Goal: Task Accomplishment & Management: Use online tool/utility

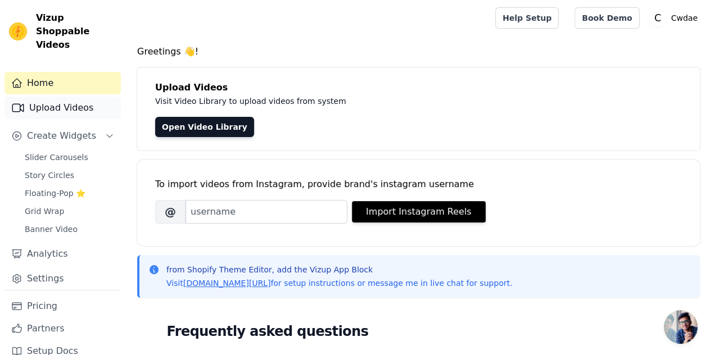
click at [73, 97] on link "Upload Videos" at bounding box center [62, 108] width 116 height 22
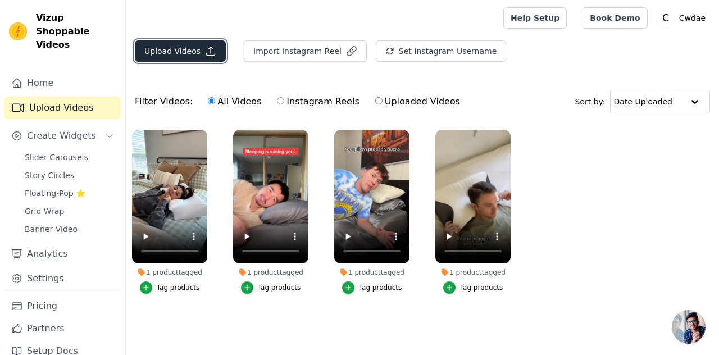
click at [205, 52] on icon "button" at bounding box center [210, 51] width 11 height 11
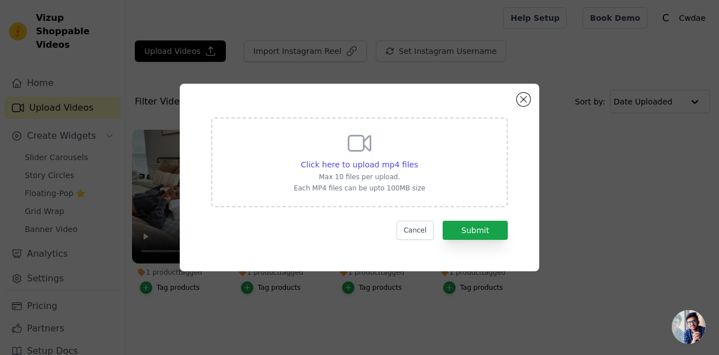
click at [407, 170] on div "Click here to upload mp4 files Max 10 files per upload. Each MP4 files can be u…" at bounding box center [359, 161] width 131 height 63
click at [417, 159] on input "Click here to upload mp4 files Max 10 files per upload. Each MP4 files can be u…" at bounding box center [417, 158] width 1 height 1
type input "C:\fakepath\video_7478104696725523755.mp4"
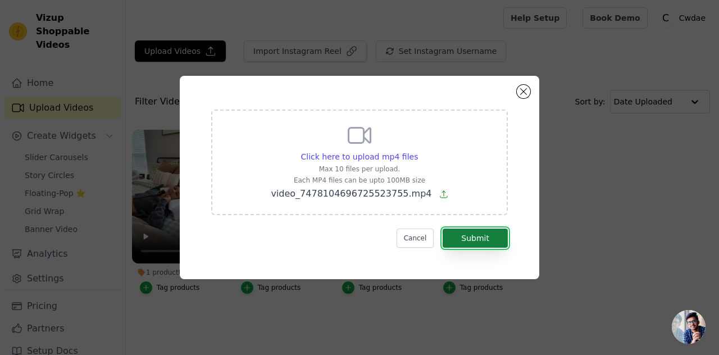
click at [490, 246] on button "Submit" at bounding box center [475, 238] width 65 height 19
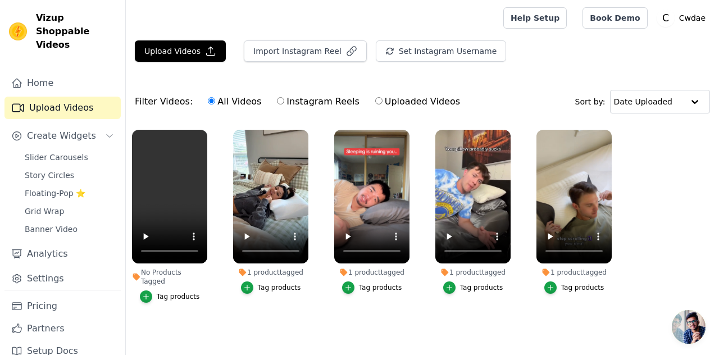
click at [324, 297] on ul "No Products Tagged Tag products 1 product tagged Tag products 1 product tagged …" at bounding box center [422, 228] width 593 height 208
click at [271, 292] on div "Tag products" at bounding box center [279, 287] width 43 height 9
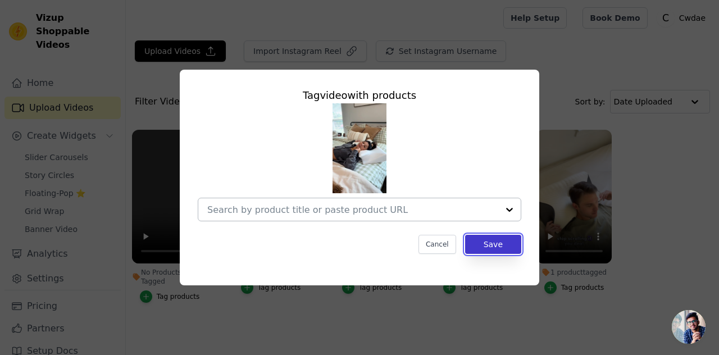
click at [495, 241] on button "Save" at bounding box center [493, 244] width 56 height 19
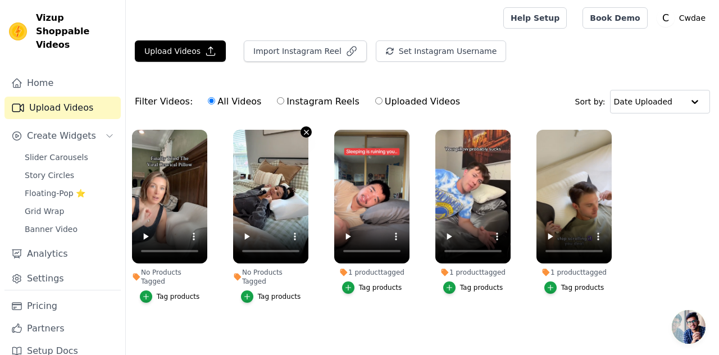
click at [307, 134] on icon "button" at bounding box center [306, 132] width 8 height 8
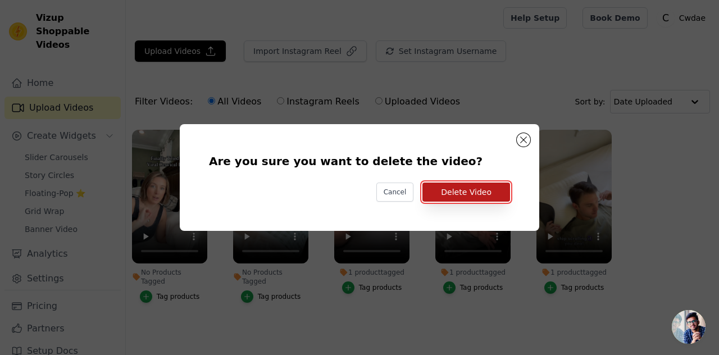
click at [482, 189] on button "Delete Video" at bounding box center [467, 192] width 88 height 19
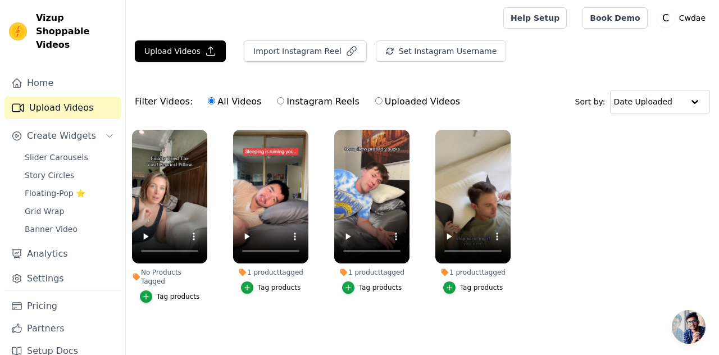
click at [172, 292] on div "Tag products" at bounding box center [178, 296] width 43 height 9
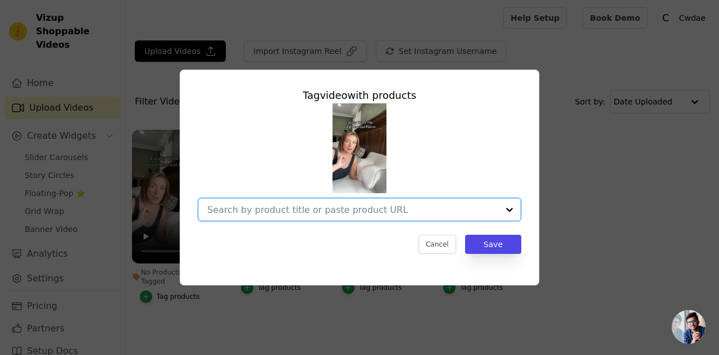
click at [396, 213] on input "No Products Tagged Tag video with products Option undefined, selected. Select i…" at bounding box center [352, 210] width 291 height 11
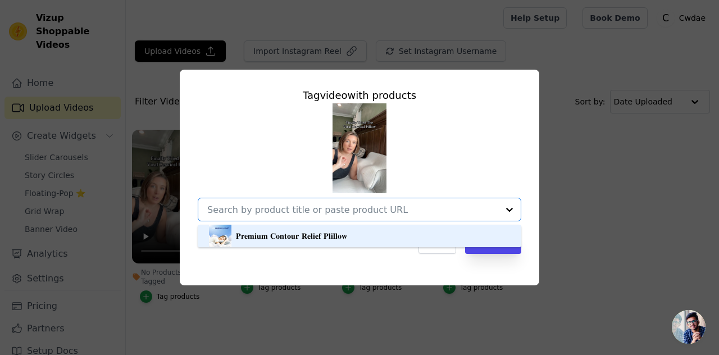
click at [379, 230] on div "𝐏𝐫𝐞𝐦𝐢𝐮𝐦 𝐂𝐨𝐧𝐭𝐨𝐮𝐫 𝐑𝐞𝐥𝐢𝐞𝐟 𝐏𝐥𝐢𝐥𝐥𝐨𝐰" at bounding box center [359, 236] width 301 height 22
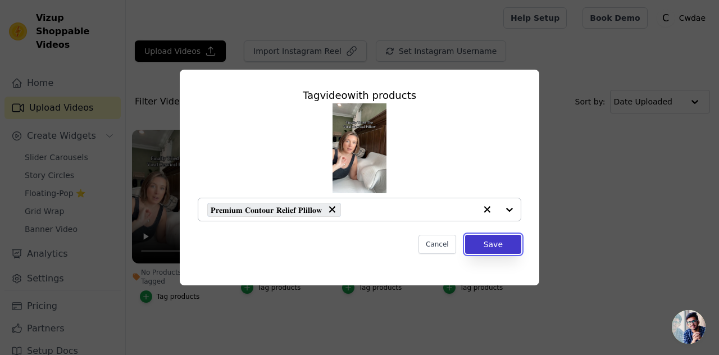
click at [491, 246] on button "Save" at bounding box center [493, 244] width 56 height 19
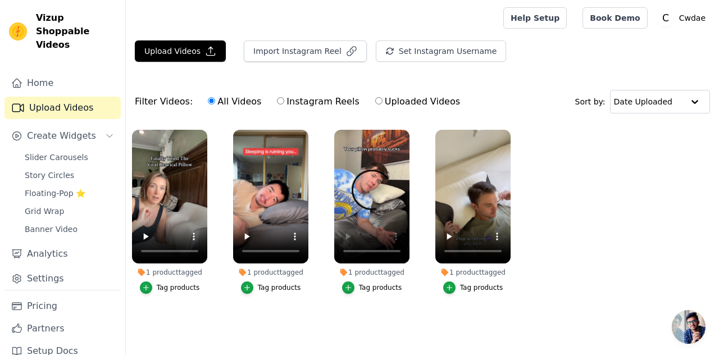
click at [418, 296] on ul "1 product tagged Tag products 1 product tagged Tag products 1 product tagged Ta…" at bounding box center [422, 223] width 593 height 199
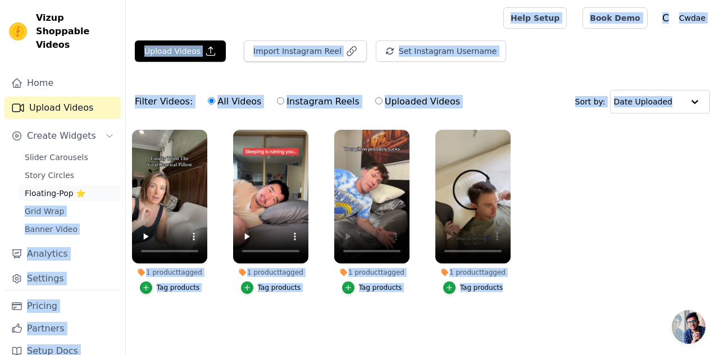
drag, startPoint x: 570, startPoint y: 237, endPoint x: 80, endPoint y: 179, distance: 493.3
click at [80, 179] on div "Vizup Shoppable Videos Home Upload Videos Create Widgets Slider Carousels Story…" at bounding box center [359, 174] width 719 height 349
click at [630, 210] on ul "1 product tagged Tag products 1 product tagged Tag products 1 product tagged Ta…" at bounding box center [422, 223] width 593 height 199
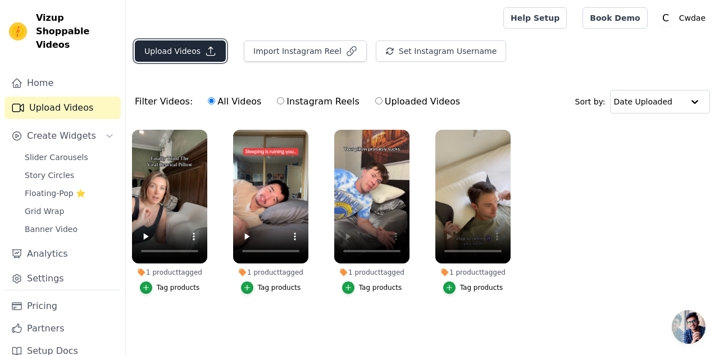
click at [170, 48] on button "Upload Videos" at bounding box center [180, 50] width 91 height 21
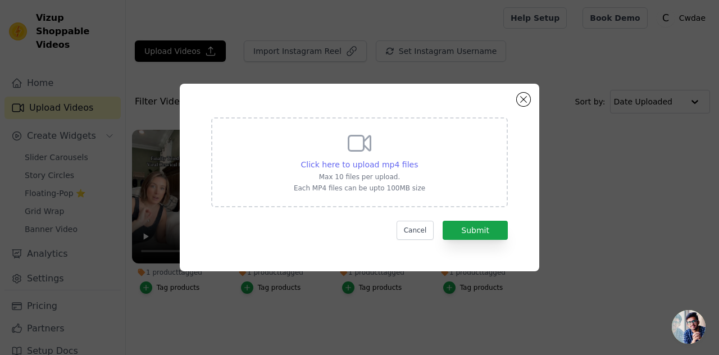
click at [389, 162] on span "Click here to upload mp4 files" at bounding box center [359, 164] width 117 height 9
click at [417, 159] on input "Click here to upload mp4 files Max 10 files per upload. Each MP4 files can be u…" at bounding box center [417, 158] width 1 height 1
type input "C:\fakepath\snaptik_7416393269896088862_hd.mp4"
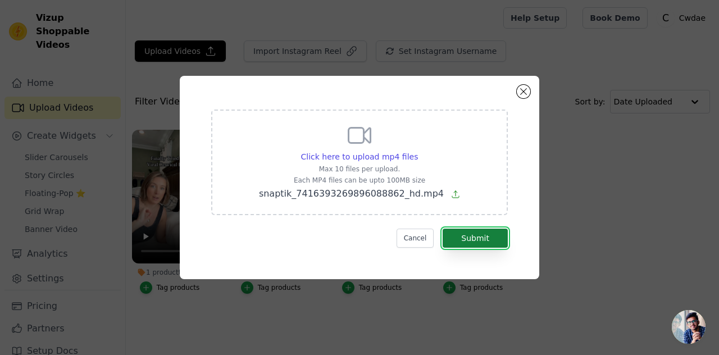
click at [492, 232] on button "Submit" at bounding box center [475, 238] width 65 height 19
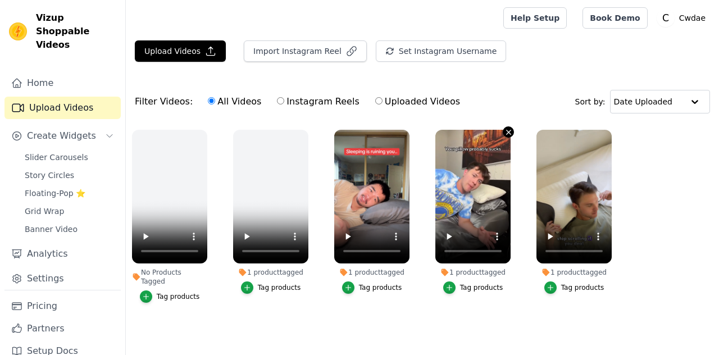
click at [510, 132] on icon "button" at bounding box center [508, 132] width 4 height 4
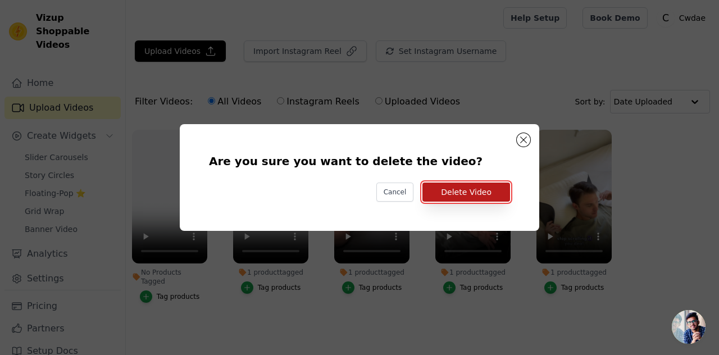
click at [475, 190] on button "Delete Video" at bounding box center [467, 192] width 88 height 19
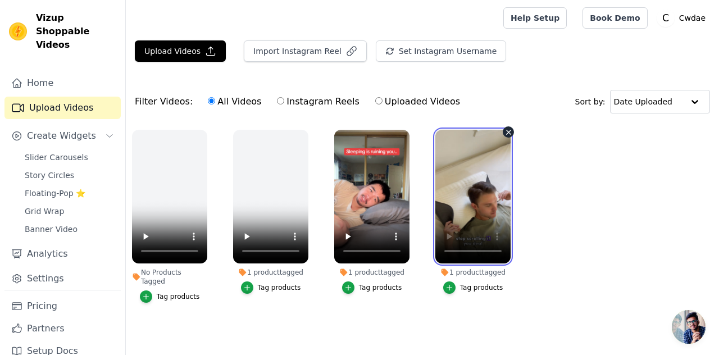
click at [505, 141] on video at bounding box center [472, 197] width 75 height 134
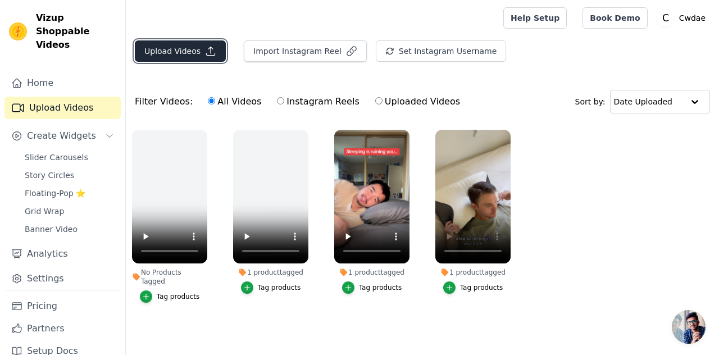
click at [210, 48] on icon "button" at bounding box center [210, 51] width 11 height 11
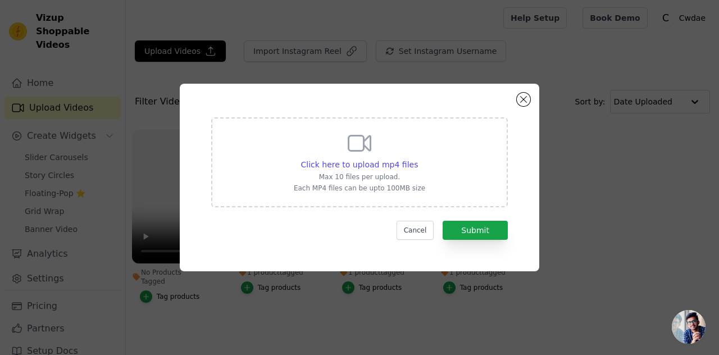
click at [387, 157] on div "Click here to upload mp4 files Max 10 files per upload. Each MP4 files can be u…" at bounding box center [359, 161] width 131 height 63
click at [417, 158] on input "Click here to upload mp4 files Max 10 files per upload. Each MP4 files can be u…" at bounding box center [417, 158] width 1 height 1
type input "C:\fakepath\WhatsApp Video 2025-08-05 at 8.15.42 AM.mp4"
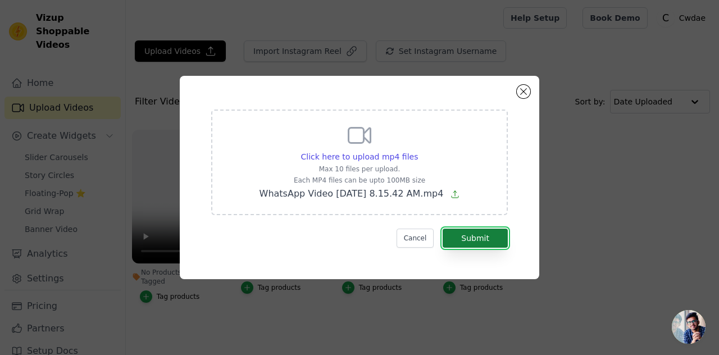
click at [484, 238] on button "Submit" at bounding box center [475, 238] width 65 height 19
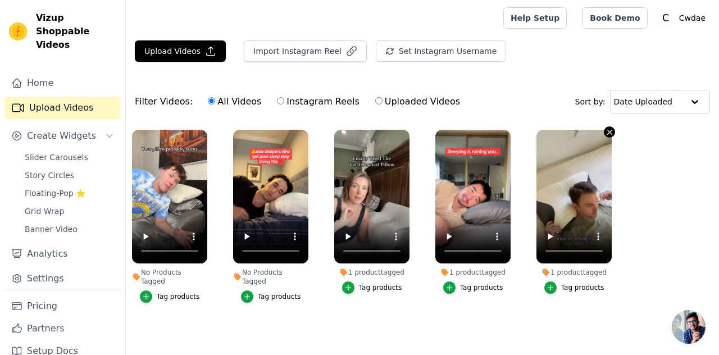
click at [612, 131] on icon "button" at bounding box center [610, 132] width 8 height 8
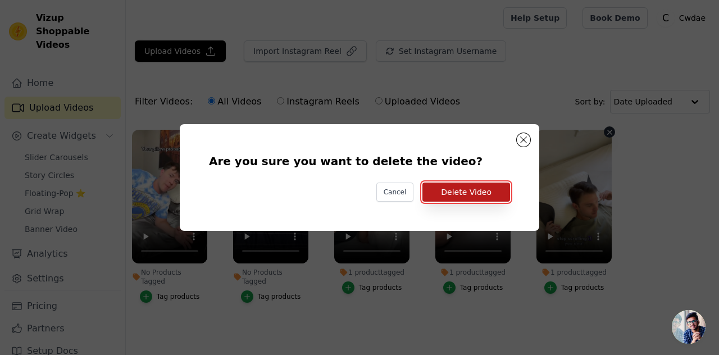
click at [480, 194] on button "Delete Video" at bounding box center [467, 192] width 88 height 19
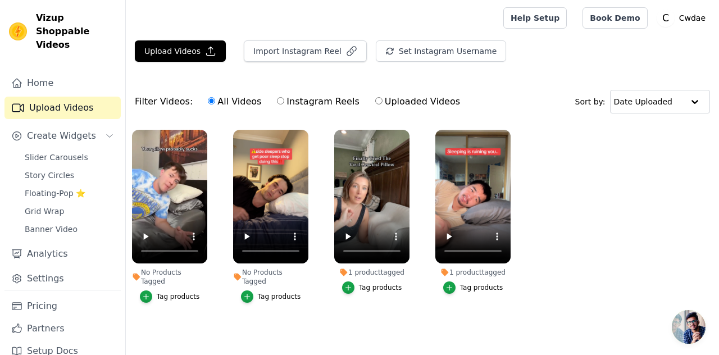
click at [266, 290] on button "Tag products" at bounding box center [271, 296] width 60 height 12
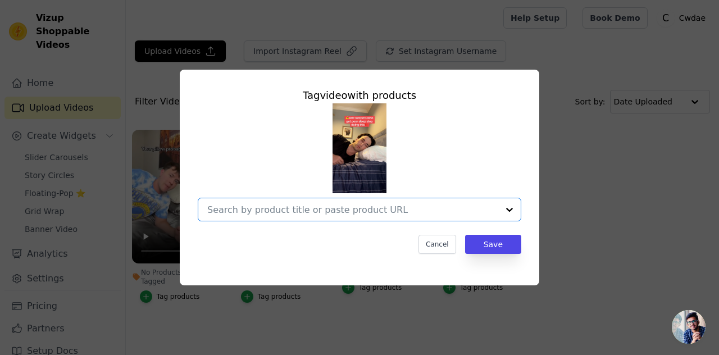
click at [474, 206] on input "No Products Tagged Tag video with products Option undefined, selected. Select i…" at bounding box center [352, 210] width 291 height 11
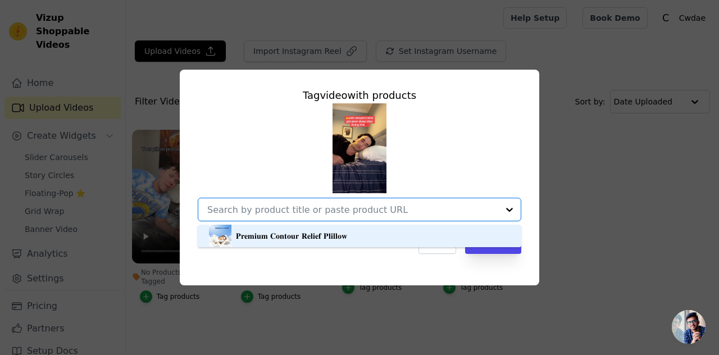
click at [428, 230] on div "𝐏𝐫𝐞𝐦𝐢𝐮𝐦 𝐂𝐨𝐧𝐭𝐨𝐮𝐫 𝐑𝐞𝐥𝐢𝐞𝐟 𝐏𝐥𝐢𝐥𝐥𝐨𝐰" at bounding box center [359, 236] width 301 height 22
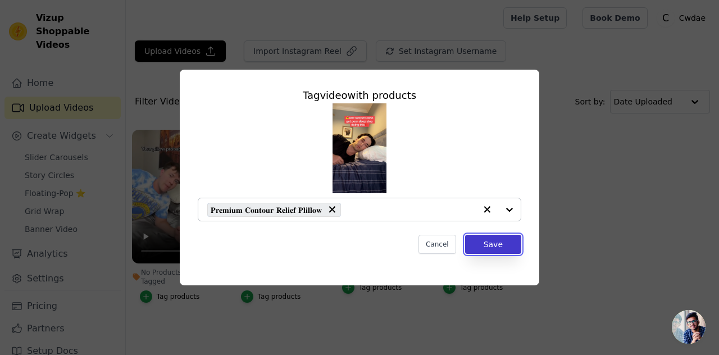
click at [490, 237] on button "Save" at bounding box center [493, 244] width 56 height 19
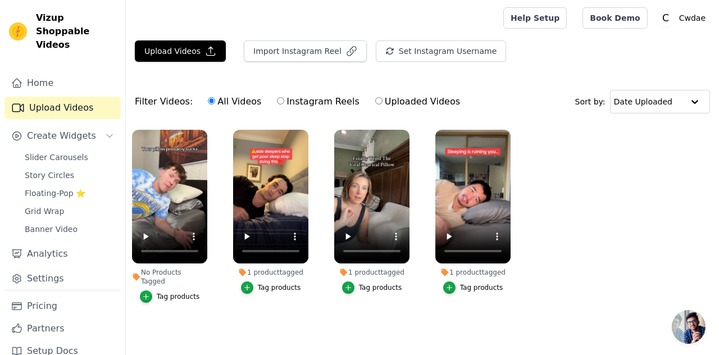
click at [166, 292] on div "Tag products" at bounding box center [178, 296] width 43 height 9
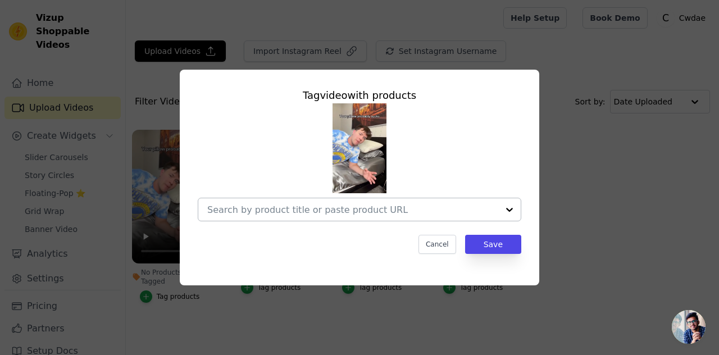
click at [438, 207] on input "No Products Tagged Tag video with products Cancel Save Tag products" at bounding box center [352, 210] width 291 height 11
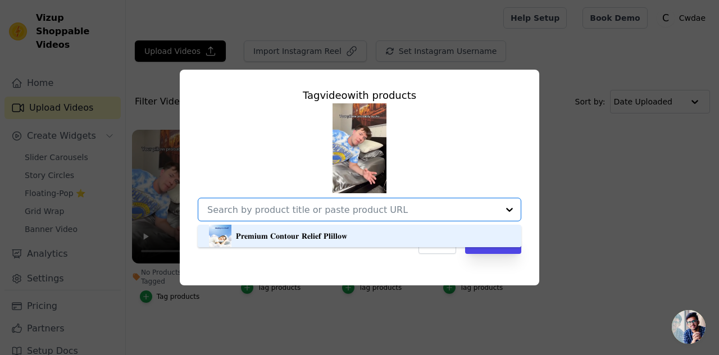
click at [396, 242] on div "𝐏𝐫𝐞𝐦𝐢𝐮𝐦 𝐂𝐨𝐧𝐭𝐨𝐮𝐫 𝐑𝐞𝐥𝐢𝐞𝐟 𝐏𝐥𝐢𝐥𝐥𝐨𝐰" at bounding box center [359, 236] width 301 height 22
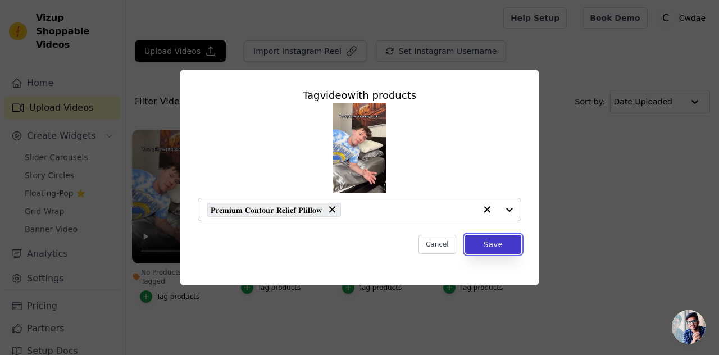
click at [491, 243] on button "Save" at bounding box center [493, 244] width 56 height 19
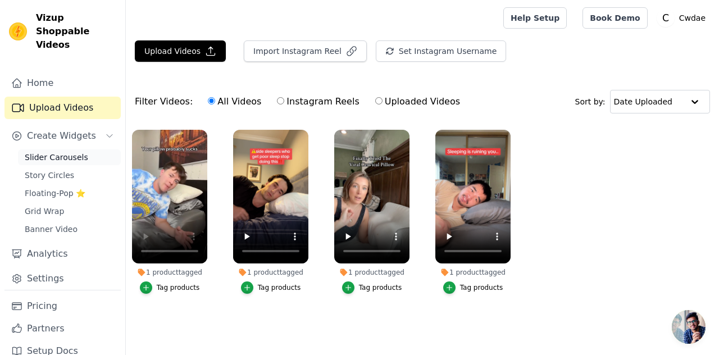
click at [63, 152] on span "Slider Carousels" at bounding box center [56, 157] width 63 height 11
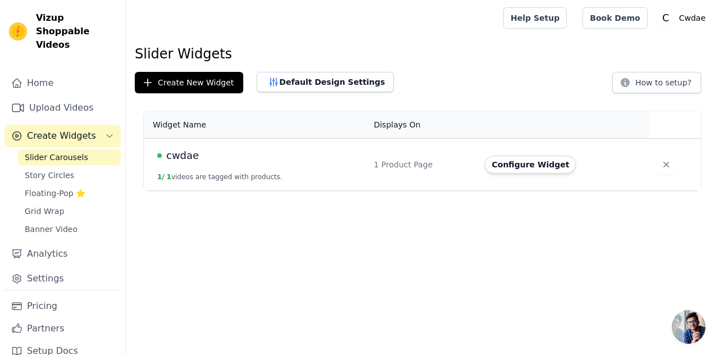
click at [67, 129] on span "Create Widgets" at bounding box center [61, 135] width 69 height 13
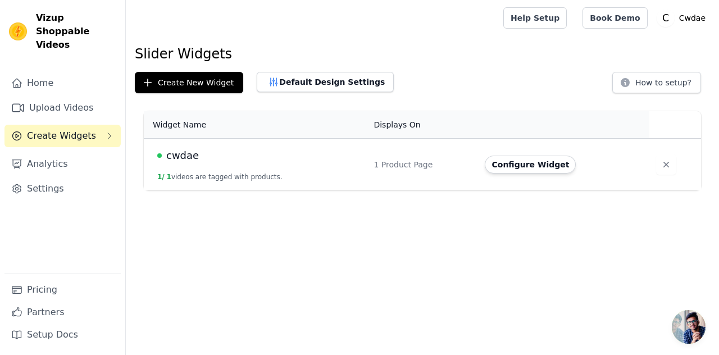
click at [67, 129] on span "Create Widgets" at bounding box center [61, 135] width 69 height 13
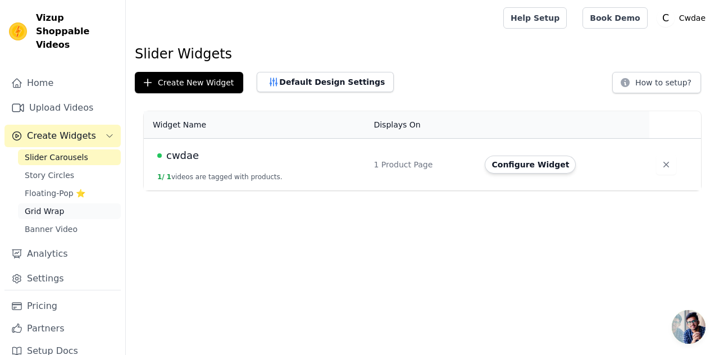
click at [55, 206] on span "Grid Wrap" at bounding box center [44, 211] width 39 height 11
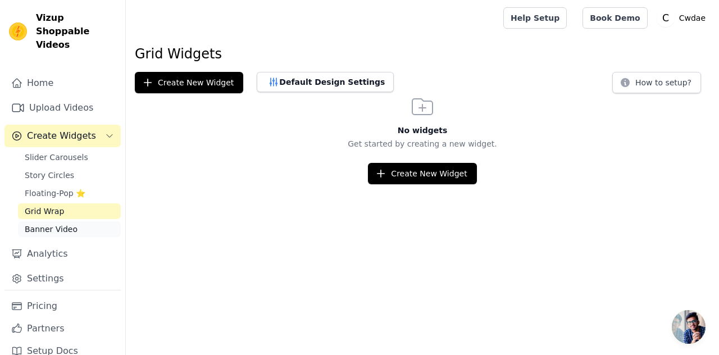
click at [54, 223] on link "Banner Video" at bounding box center [69, 229] width 103 height 16
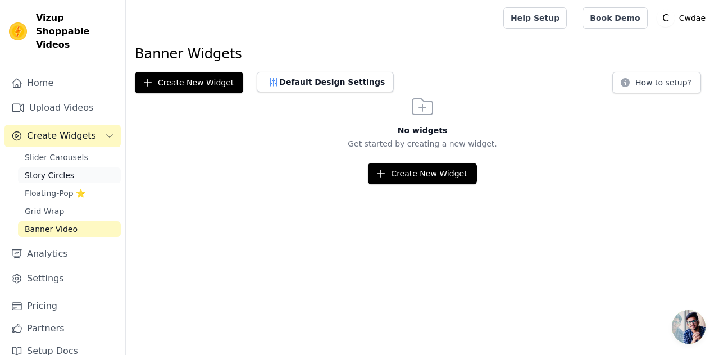
click at [71, 167] on link "Story Circles" at bounding box center [69, 175] width 103 height 16
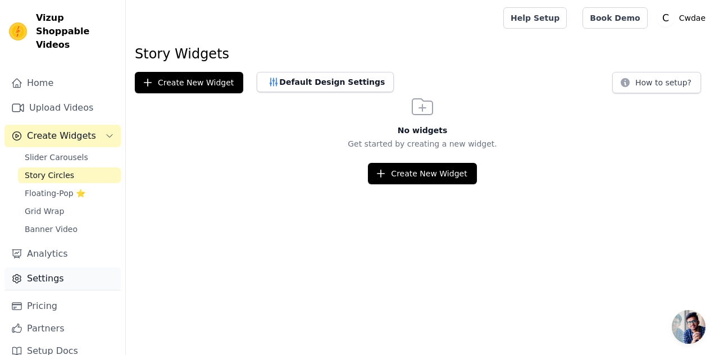
click at [62, 267] on link "Settings" at bounding box center [62, 278] width 116 height 22
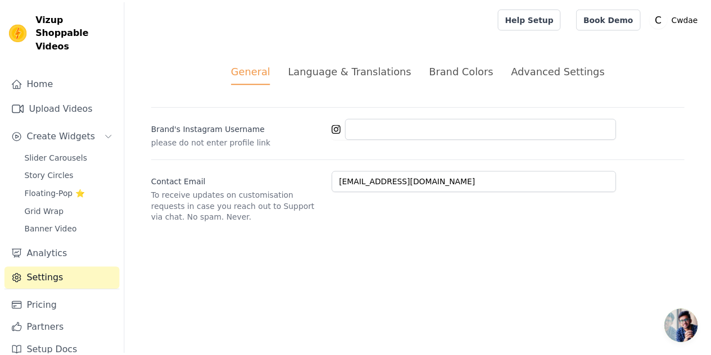
scroll to position [2, 0]
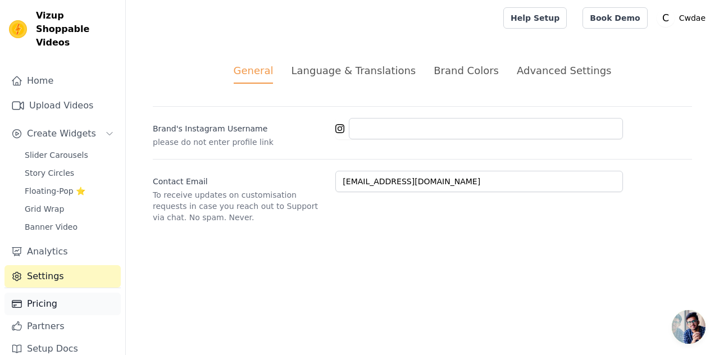
click at [47, 294] on link "Pricing" at bounding box center [62, 304] width 116 height 22
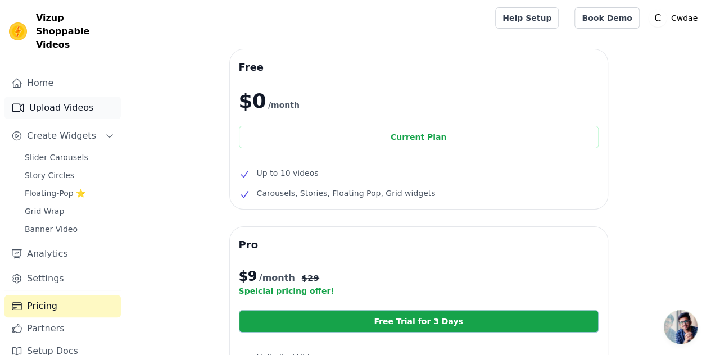
click at [71, 97] on link "Upload Videos" at bounding box center [62, 108] width 116 height 22
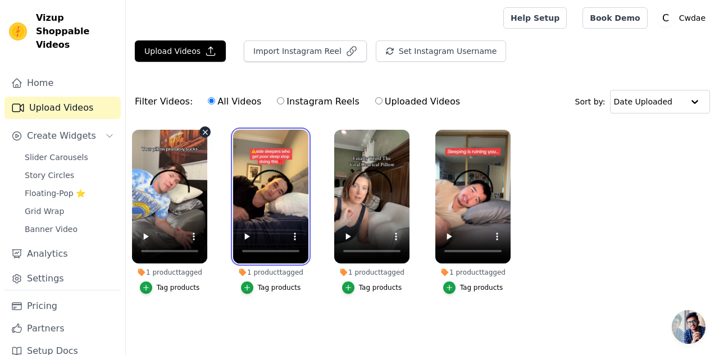
drag, startPoint x: 264, startPoint y: 197, endPoint x: 173, endPoint y: 190, distance: 91.2
click at [173, 190] on ul "1 product tagged Tag products 1 product tagged Tag products 1 product tagged Ta…" at bounding box center [422, 223] width 593 height 199
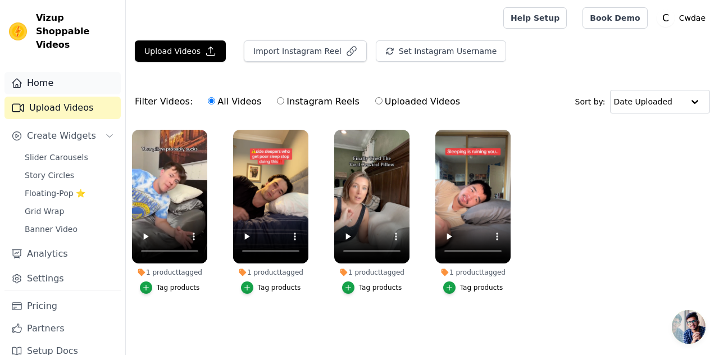
click at [79, 72] on link "Home" at bounding box center [62, 83] width 116 height 22
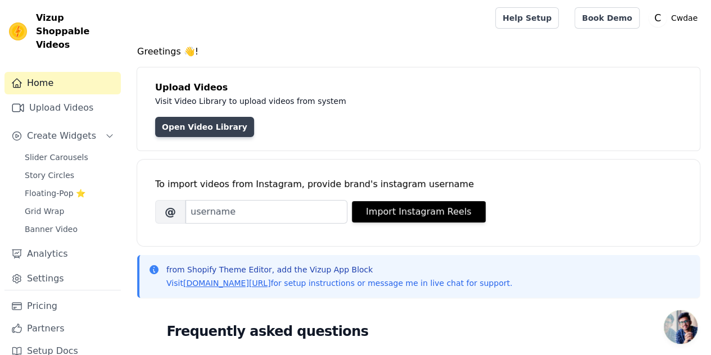
click at [198, 126] on link "Open Video Library" at bounding box center [204, 127] width 99 height 20
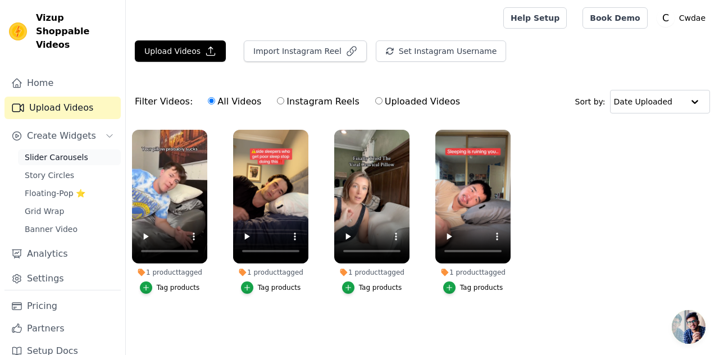
click at [38, 152] on span "Slider Carousels" at bounding box center [56, 157] width 63 height 11
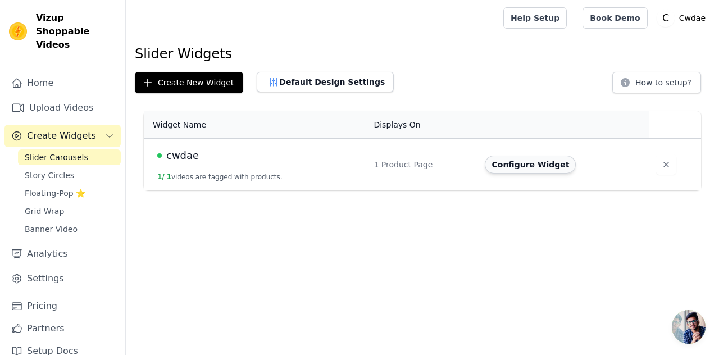
click at [520, 164] on button "Configure Widget" at bounding box center [530, 165] width 91 height 18
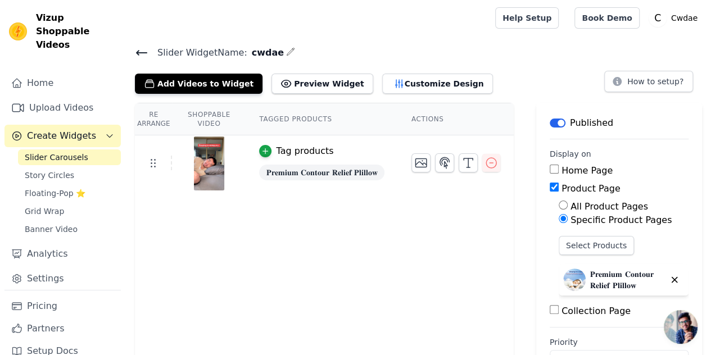
scroll to position [37, 0]
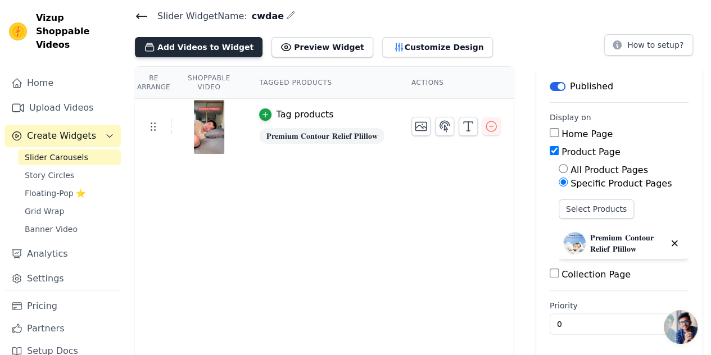
click at [212, 49] on button "Add Videos to Widget" at bounding box center [199, 47] width 128 height 20
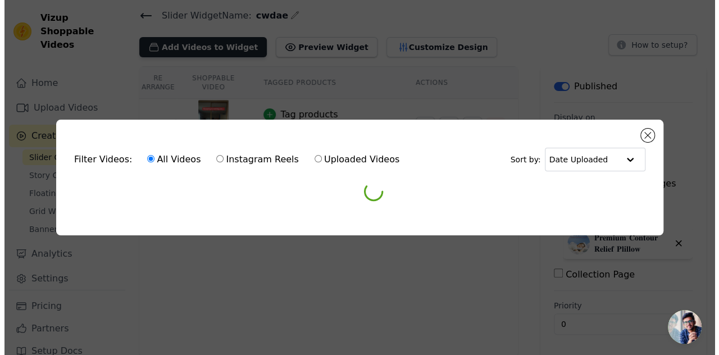
scroll to position [0, 0]
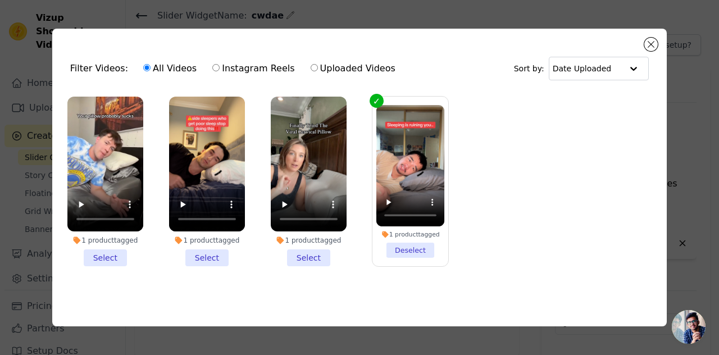
click at [312, 251] on li "1 product tagged Select" at bounding box center [309, 182] width 76 height 170
click at [0, 0] on input "1 product tagged Select" at bounding box center [0, 0] width 0 height 0
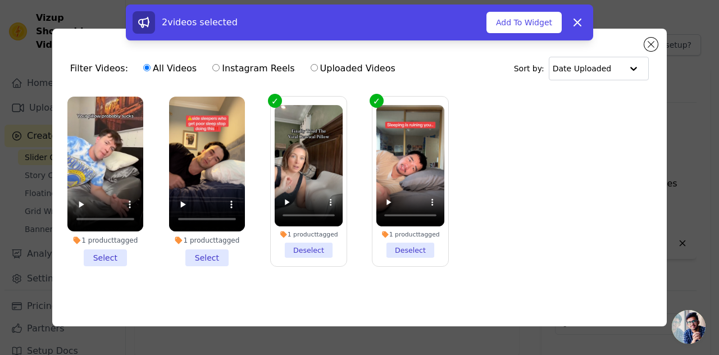
click at [202, 253] on li "1 product tagged Select" at bounding box center [207, 182] width 76 height 170
click at [0, 0] on input "1 product tagged Select" at bounding box center [0, 0] width 0 height 0
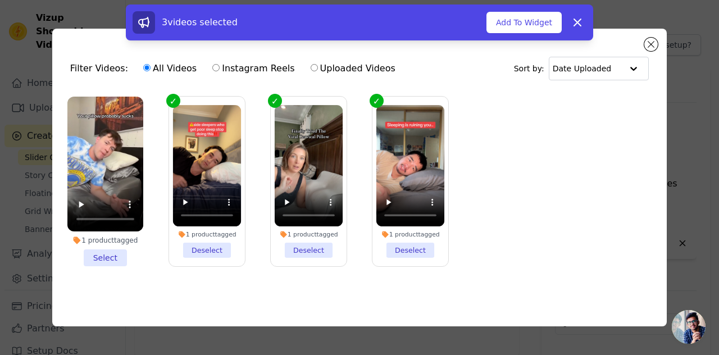
click at [108, 251] on li "1 product tagged Select" at bounding box center [105, 182] width 76 height 170
click at [0, 0] on input "1 product tagged Select" at bounding box center [0, 0] width 0 height 0
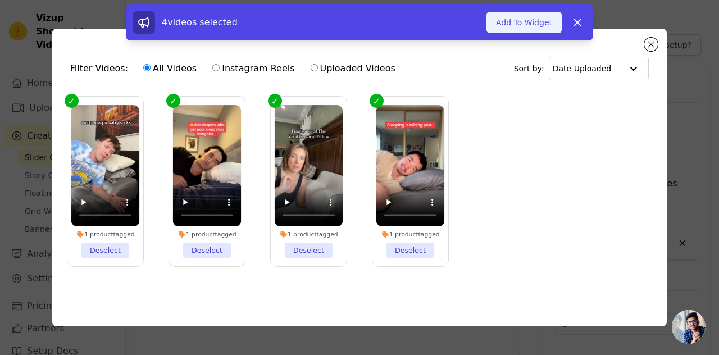
click at [537, 22] on button "Add To Widget" at bounding box center [524, 22] width 75 height 21
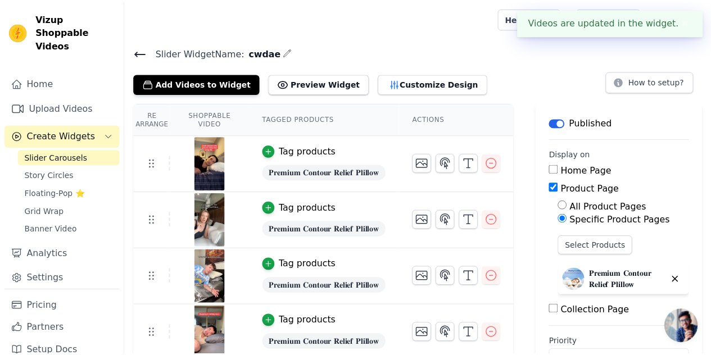
scroll to position [37, 0]
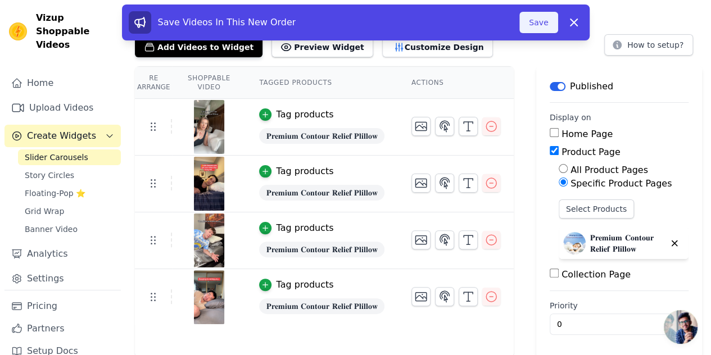
click at [543, 21] on button "Save" at bounding box center [538, 22] width 38 height 21
